Goal: Task Accomplishment & Management: Manage account settings

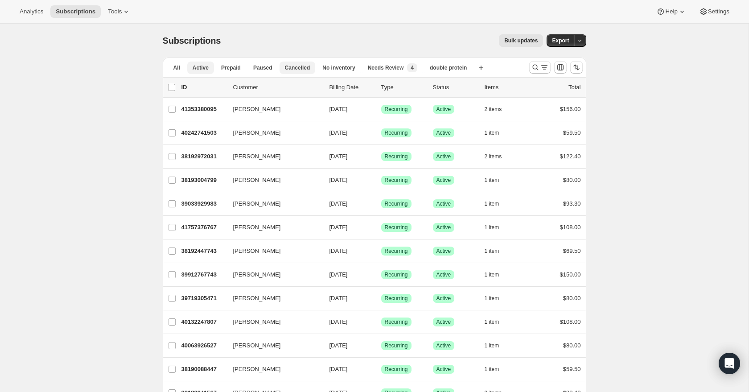
click at [287, 69] on span "Cancelled" at bounding box center [297, 67] width 25 height 7
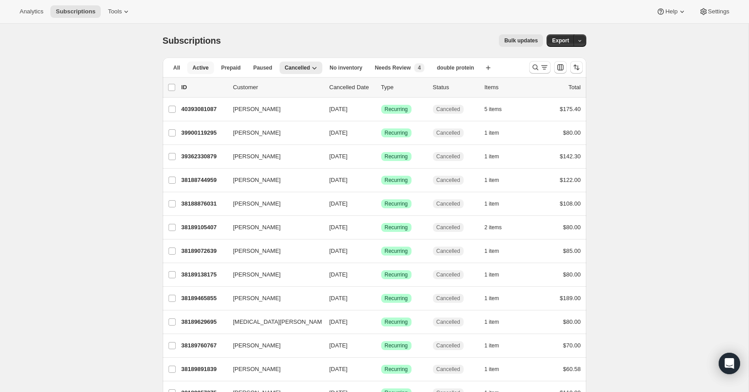
drag, startPoint x: 202, startPoint y: 66, endPoint x: 269, endPoint y: 70, distance: 66.5
click at [204, 66] on span "Active" at bounding box center [201, 67] width 16 height 7
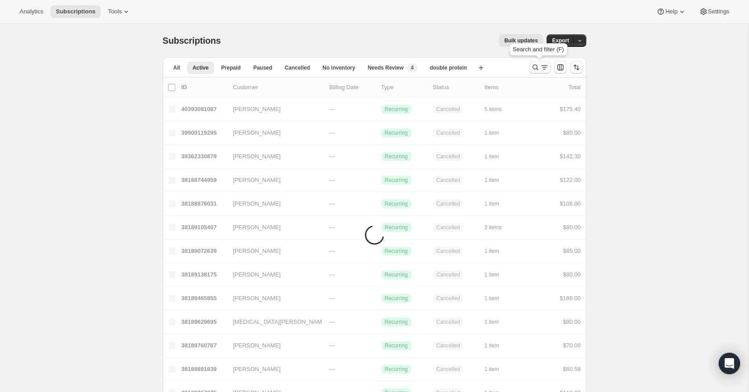
click at [538, 68] on icon "Search and filter results" at bounding box center [535, 67] width 9 height 9
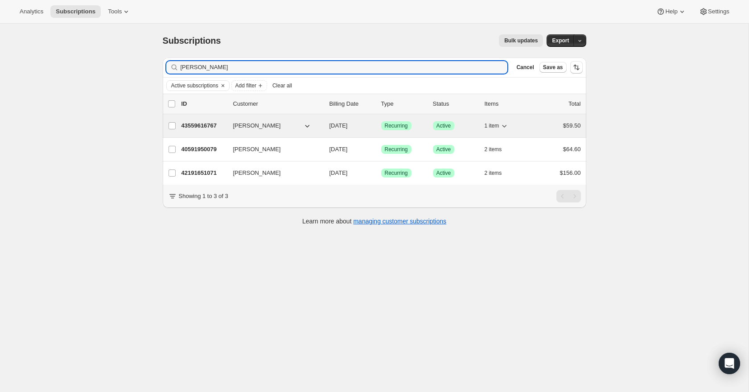
type input "[PERSON_NAME]"
click at [199, 124] on p "43559616767" at bounding box center [203, 125] width 45 height 9
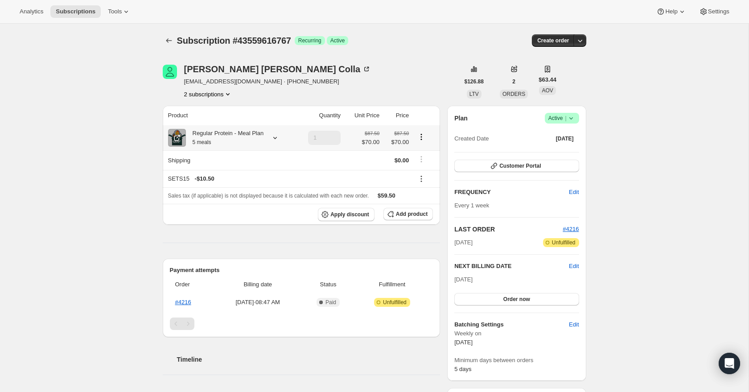
click at [279, 142] on icon at bounding box center [275, 137] width 9 height 9
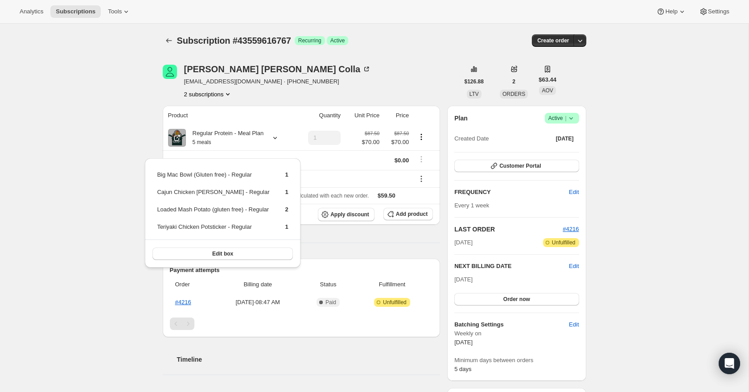
click at [574, 117] on icon at bounding box center [571, 118] width 9 height 9
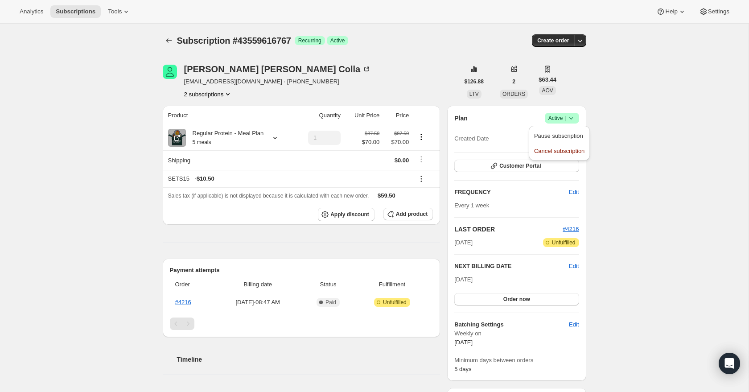
click at [402, 91] on div "[PERSON_NAME] [EMAIL_ADDRESS][DOMAIN_NAME] · [PHONE_NUMBER] 2 subscriptions" at bounding box center [311, 82] width 296 height 34
click at [171, 45] on icon "Subscriptions" at bounding box center [168, 40] width 9 height 9
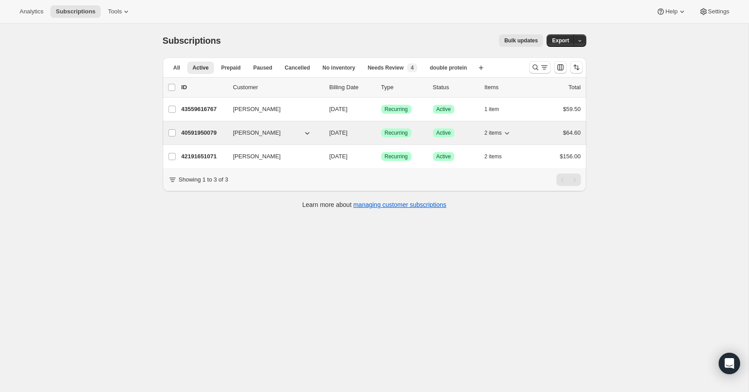
click at [196, 131] on p "40591950079" at bounding box center [203, 132] width 45 height 9
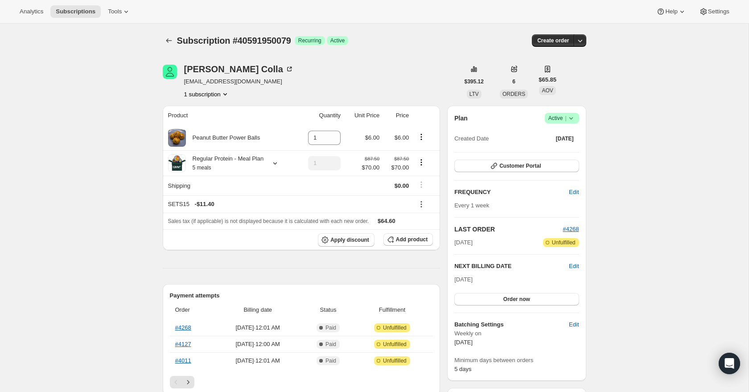
click at [572, 118] on icon at bounding box center [571, 118] width 4 height 2
click at [561, 156] on button "Cancel subscription" at bounding box center [559, 151] width 56 height 14
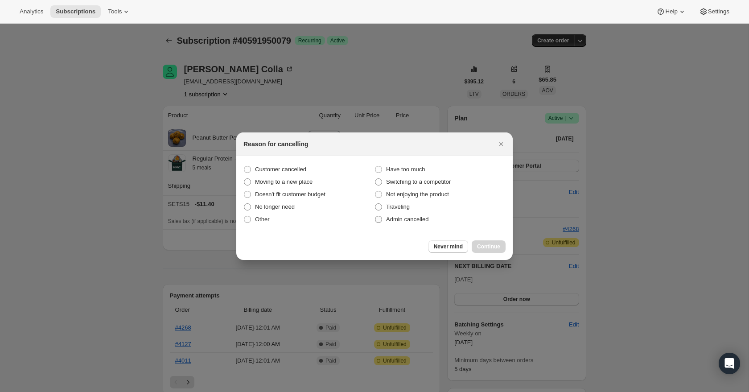
click at [421, 220] on span "Admin cancelled" at bounding box center [407, 219] width 42 height 7
click at [375, 216] on input "Admin cancelled" at bounding box center [375, 216] width 0 height 0
radio input "true"
click at [492, 246] on span "Continue" at bounding box center [488, 246] width 23 height 7
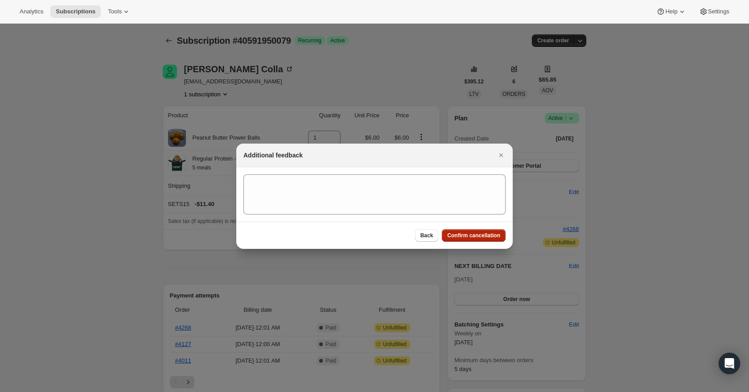
click at [489, 239] on button "Confirm cancellation" at bounding box center [474, 235] width 64 height 12
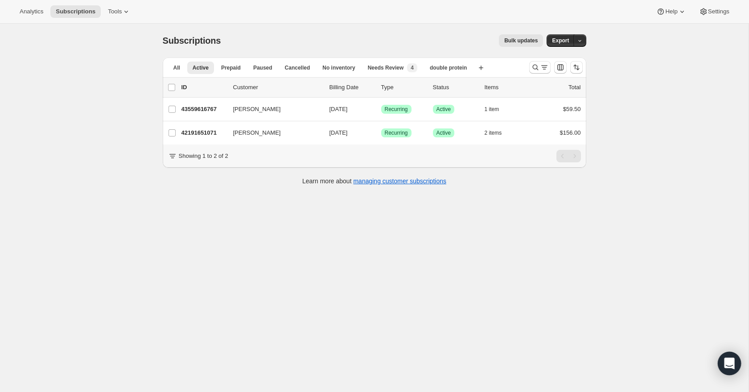
click at [732, 362] on icon "Open Intercom Messenger" at bounding box center [729, 364] width 10 height 12
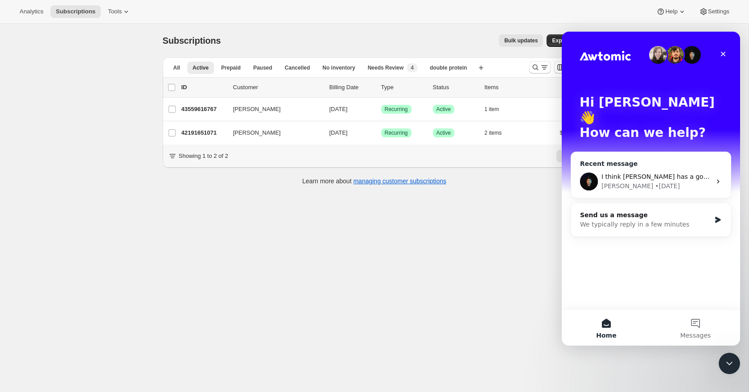
click at [668, 181] on div "Adrian • 3d ago" at bounding box center [656, 185] width 110 height 9
